Goal: Transaction & Acquisition: Book appointment/travel/reservation

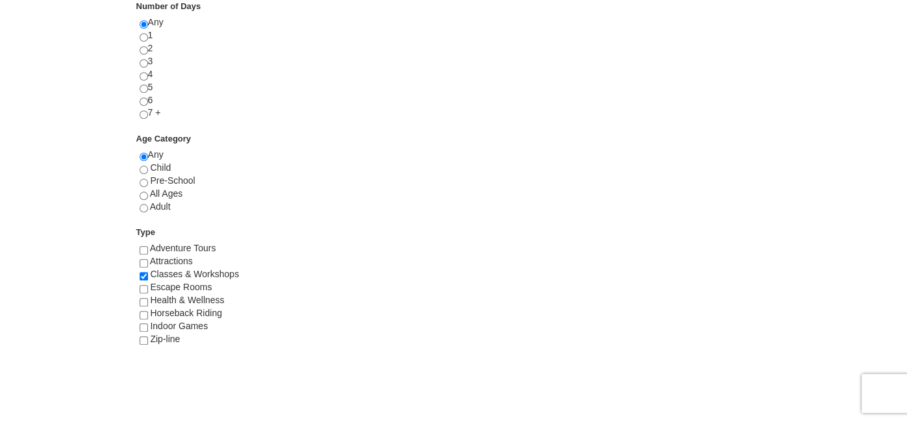
scroll to position [571, 0]
click at [145, 207] on input "radio" at bounding box center [144, 208] width 8 height 8
radio input "true"
click at [140, 153] on input "radio" at bounding box center [144, 157] width 8 height 8
radio input "true"
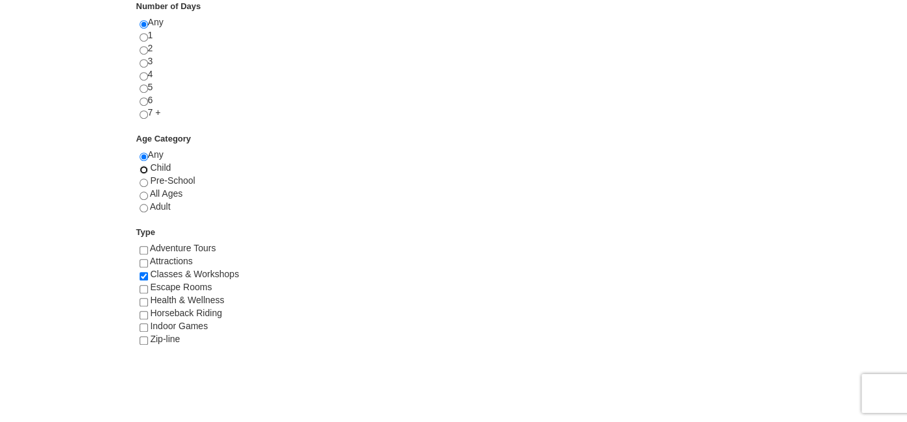
click at [140, 166] on input "radio" at bounding box center [144, 170] width 8 height 8
radio input "true"
click at [140, 179] on input "radio" at bounding box center [144, 183] width 8 height 8
radio input "true"
click at [140, 192] on input "radio" at bounding box center [144, 196] width 8 height 8
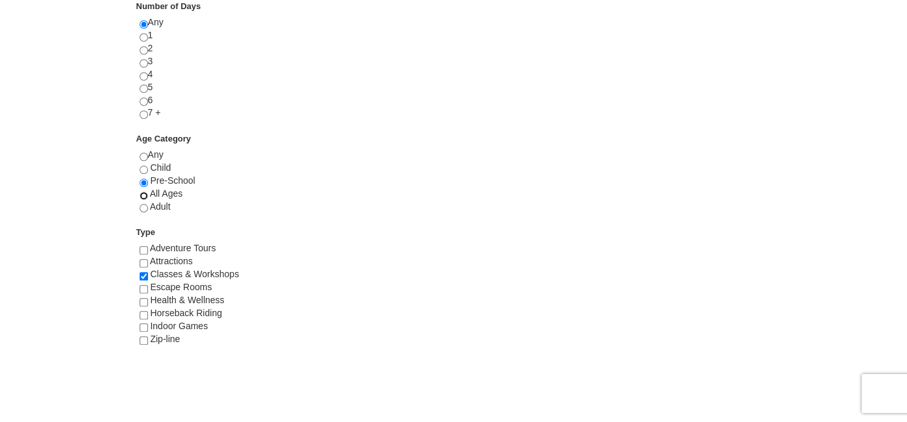
radio input "true"
click at [140, 204] on input "radio" at bounding box center [144, 208] width 8 height 8
radio input "true"
click at [140, 153] on input "radio" at bounding box center [144, 157] width 8 height 8
radio input "true"
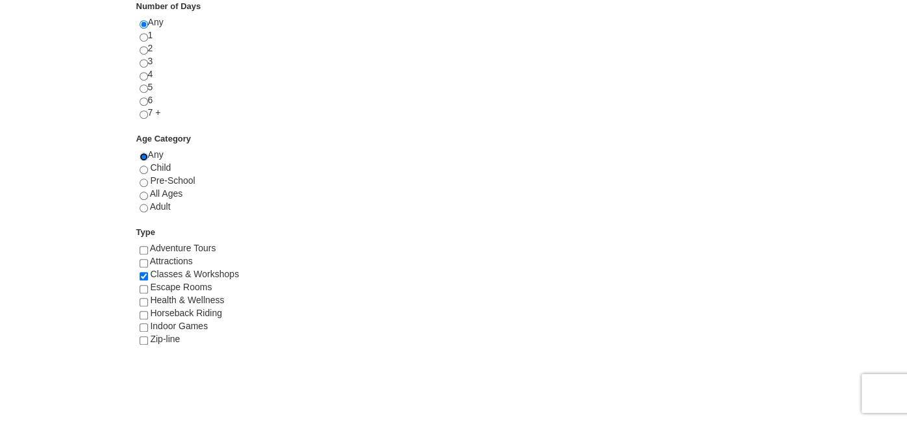
radio input "false"
click at [140, 166] on input "radio" at bounding box center [144, 170] width 8 height 8
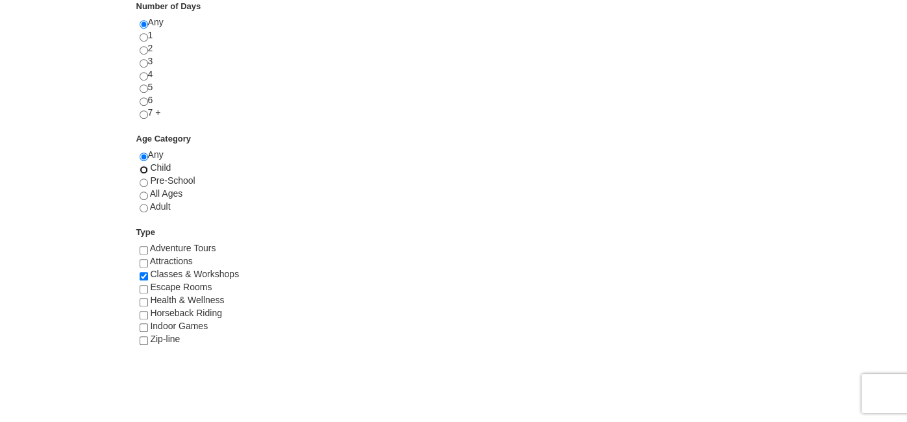
radio input "true"
click at [140, 179] on input "radio" at bounding box center [144, 183] width 8 height 8
radio input "true"
click at [140, 192] on input "radio" at bounding box center [144, 196] width 8 height 8
radio input "true"
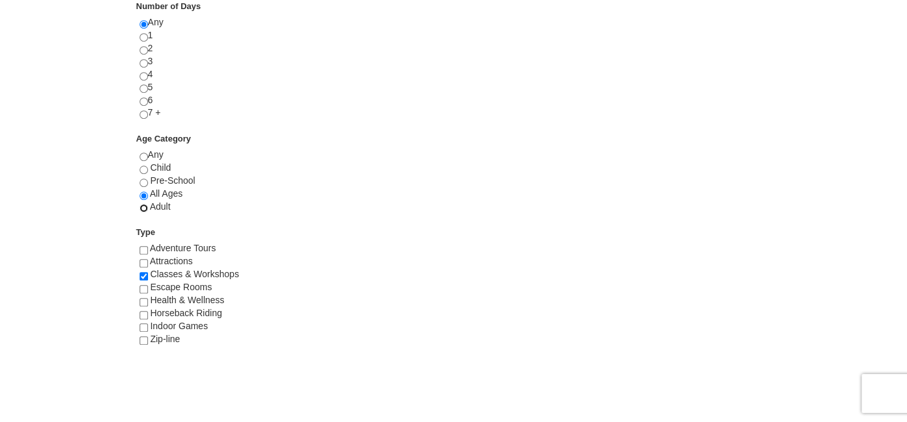
click at [140, 204] on input "radio" at bounding box center [144, 208] width 8 height 8
radio input "true"
click at [140, 153] on input "radio" at bounding box center [144, 157] width 8 height 8
radio input "true"
radio input "false"
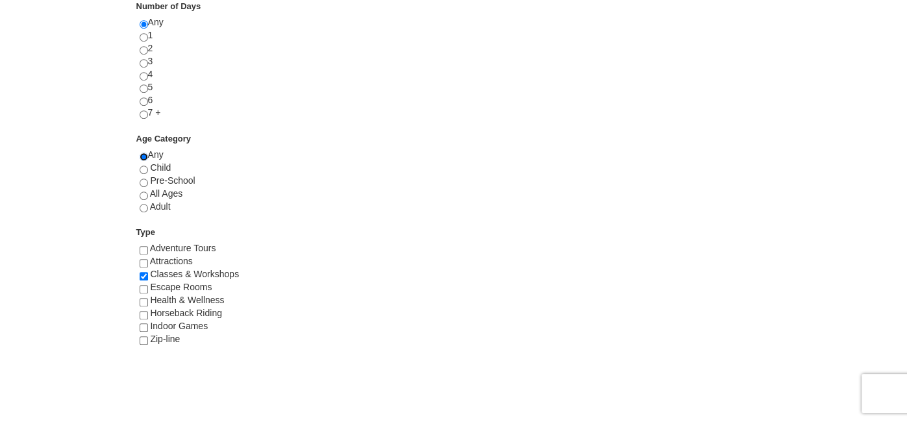
radio input "false"
click at [145, 208] on input "radio" at bounding box center [144, 208] width 8 height 8
radio input "true"
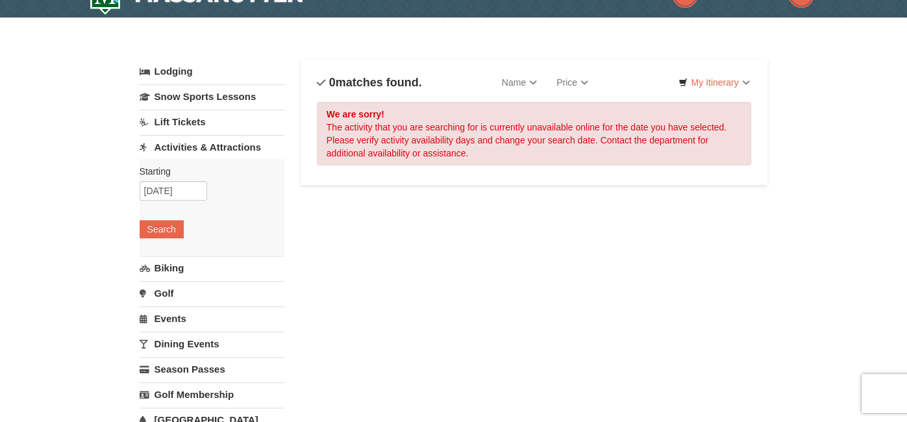
scroll to position [0, 0]
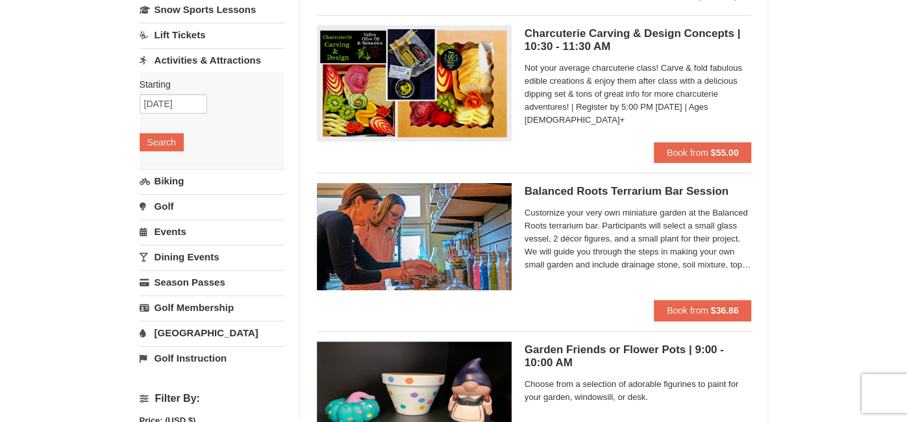
scroll to position [107, 0]
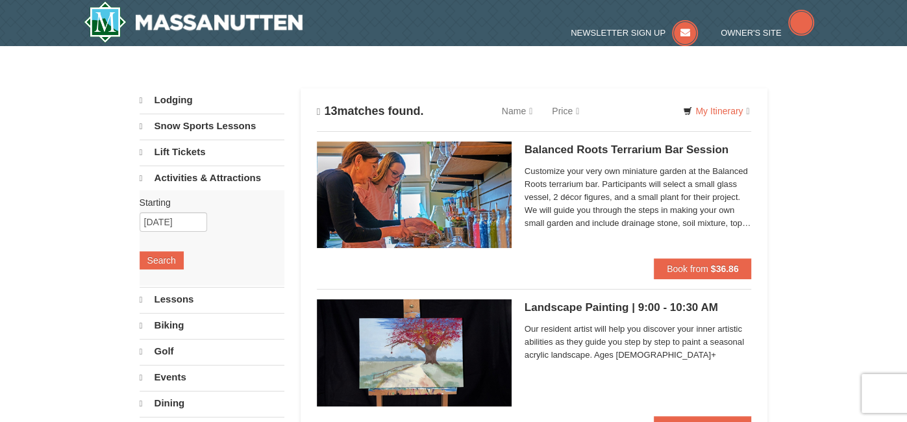
select select "9"
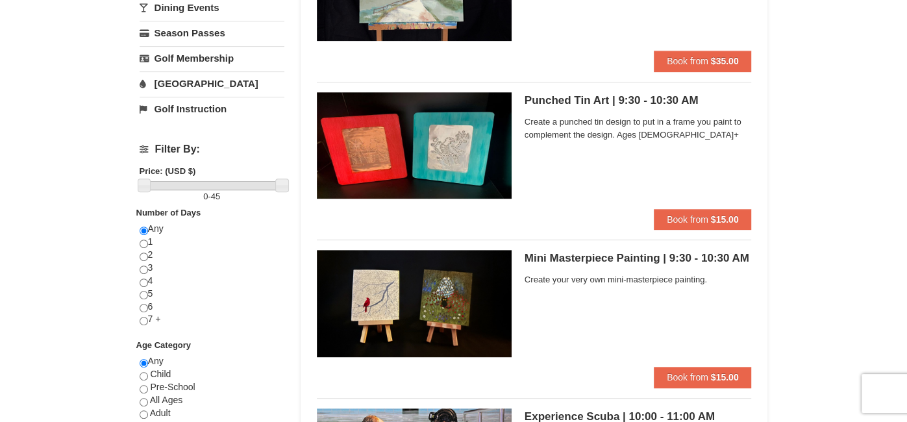
scroll to position [366, 0]
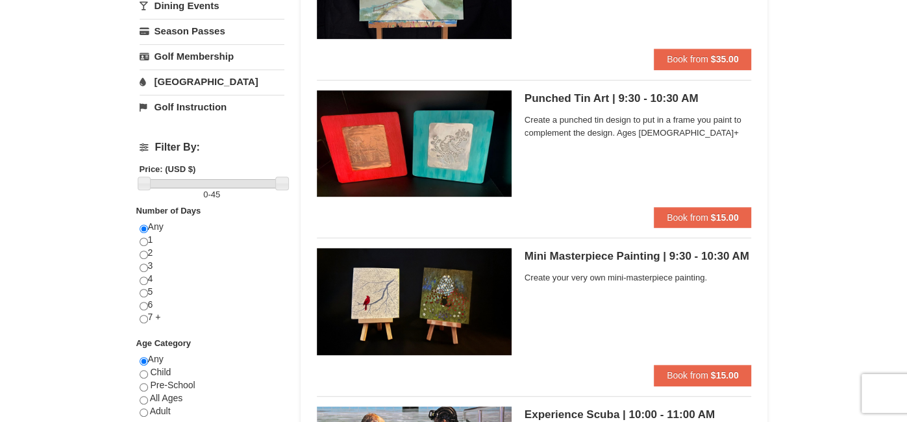
click at [470, 283] on img at bounding box center [414, 301] width 195 height 107
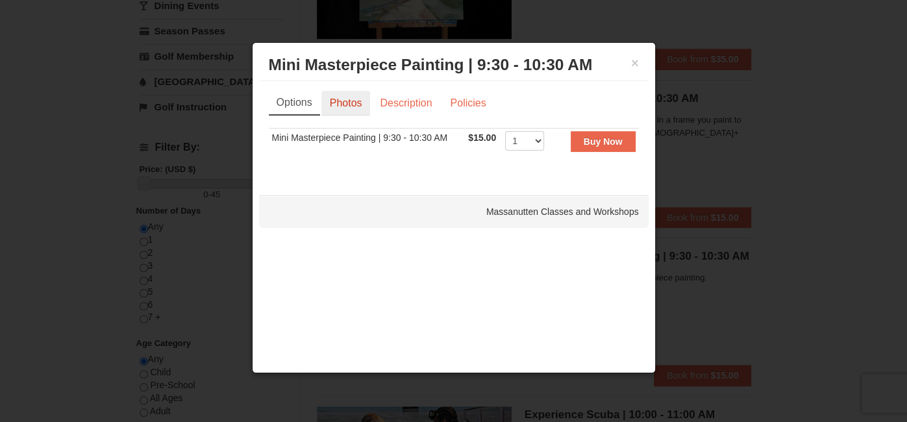
click at [357, 105] on link "Photos" at bounding box center [345, 103] width 49 height 25
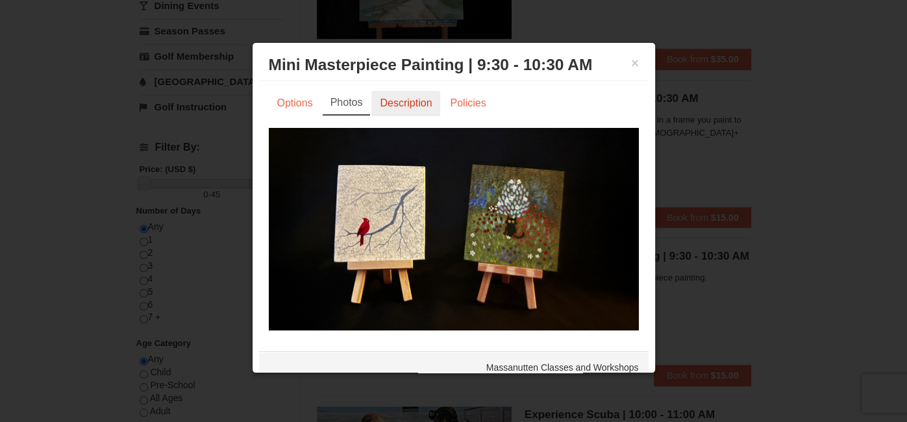
click at [401, 105] on link "Description" at bounding box center [405, 103] width 69 height 25
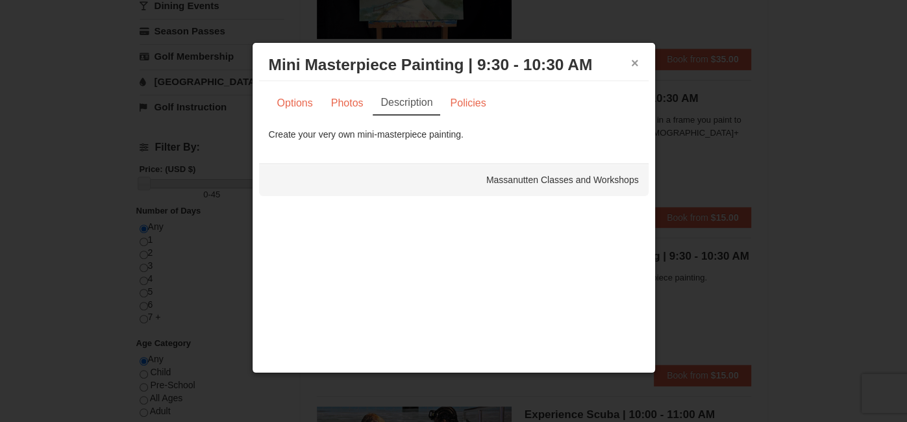
click at [636, 64] on button "×" at bounding box center [635, 63] width 8 height 13
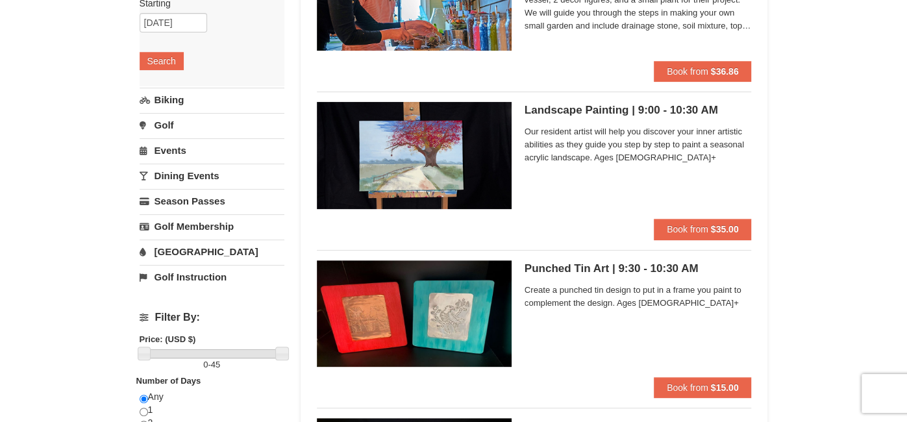
scroll to position [174, 0]
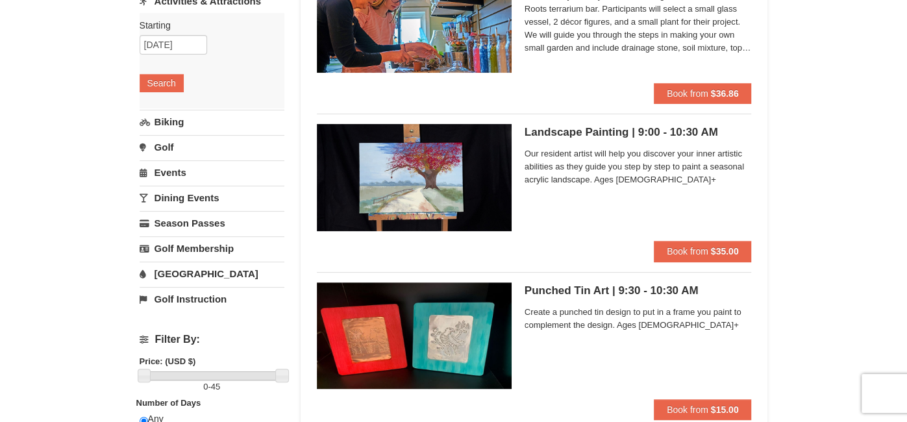
click at [434, 161] on img at bounding box center [414, 177] width 195 height 107
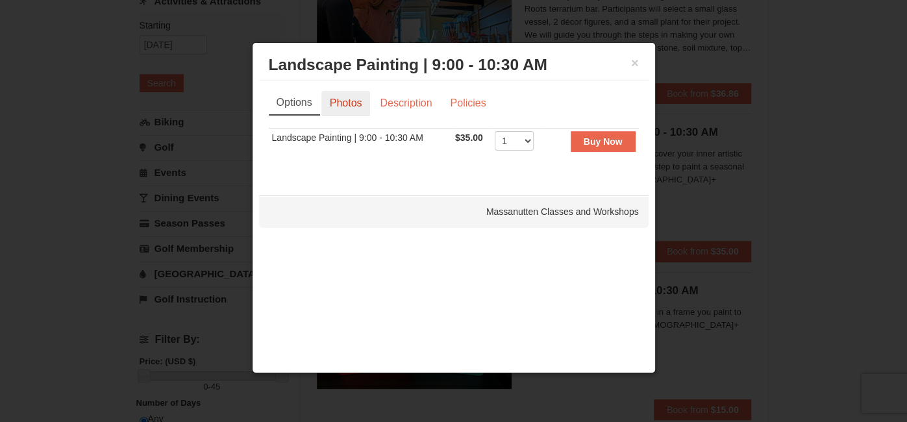
click at [333, 103] on link "Photos" at bounding box center [345, 103] width 49 height 25
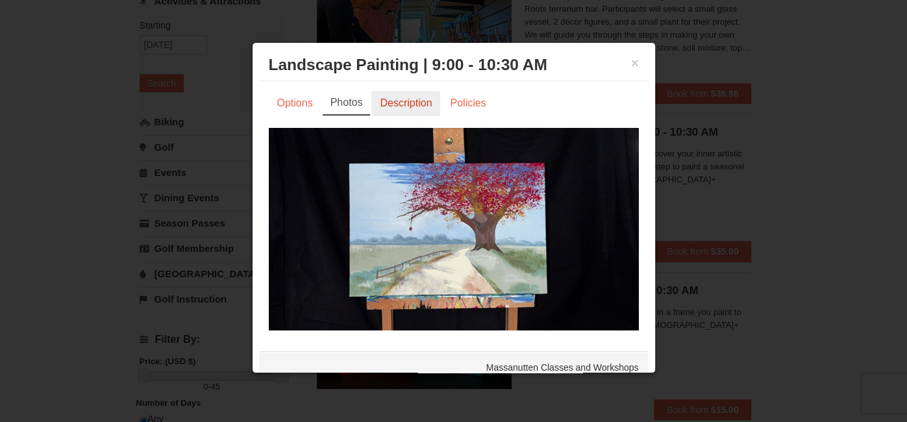
click at [391, 102] on link "Description" at bounding box center [405, 103] width 69 height 25
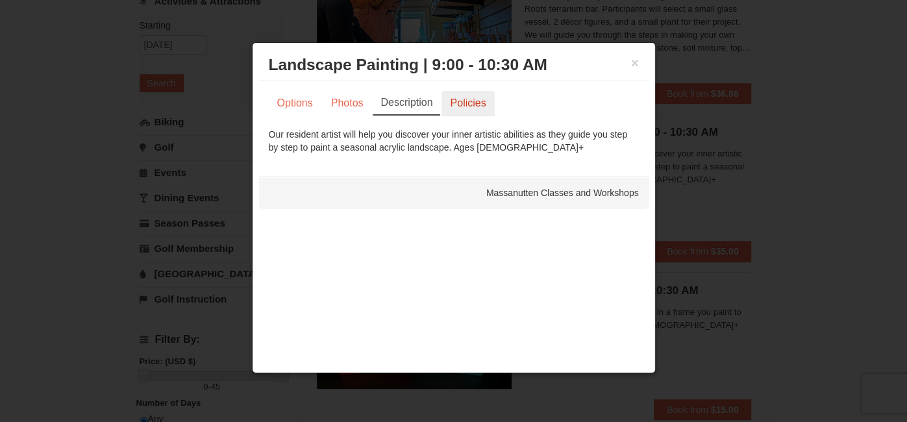
click at [459, 105] on link "Policies" at bounding box center [468, 103] width 53 height 25
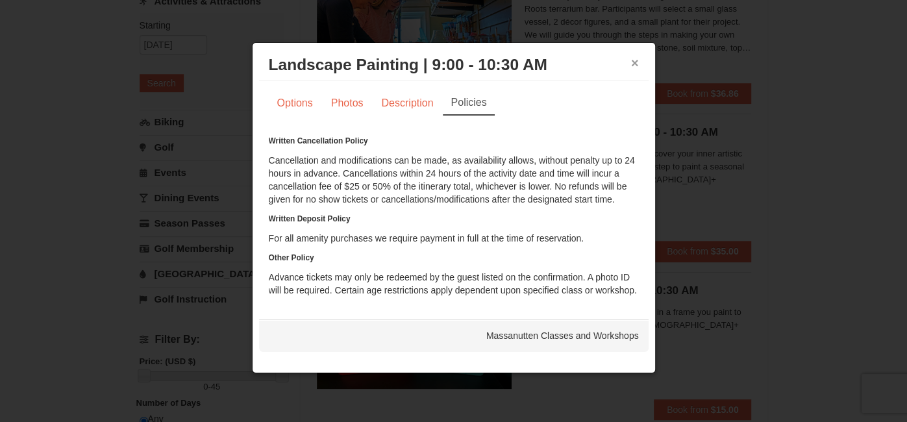
click at [633, 64] on button "×" at bounding box center [635, 63] width 8 height 13
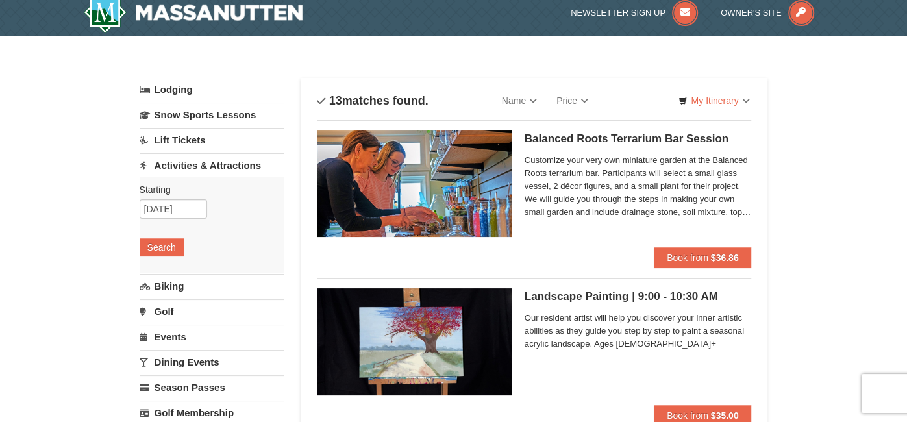
scroll to position [0, 0]
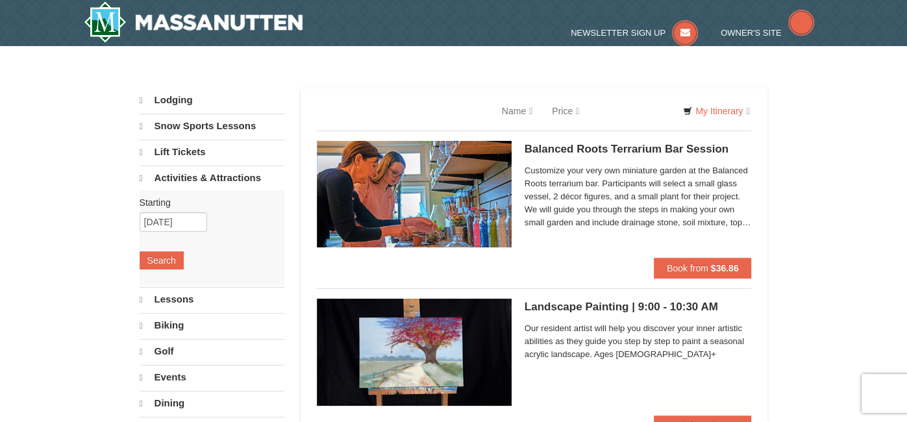
select select "9"
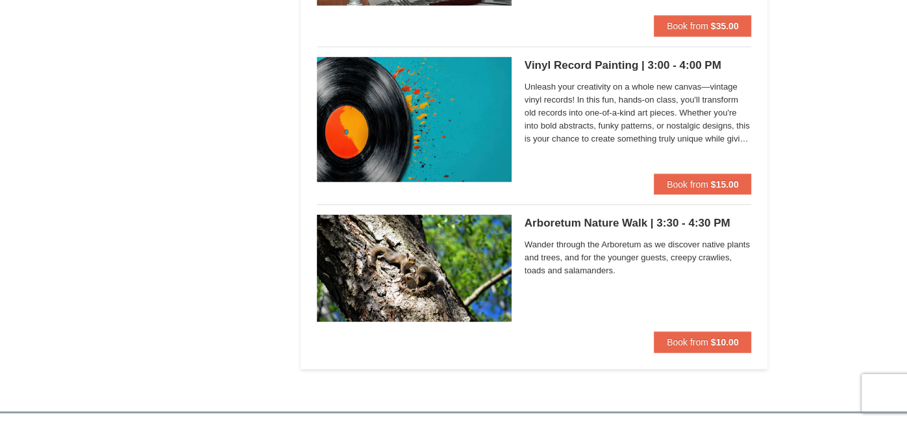
scroll to position [1872, 0]
